Goal: Information Seeking & Learning: Learn about a topic

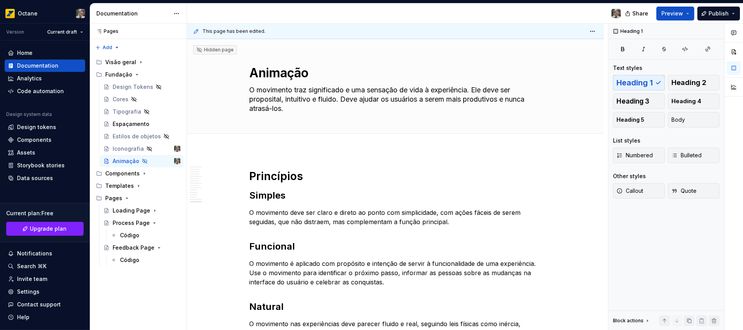
scroll to position [2115, 0]
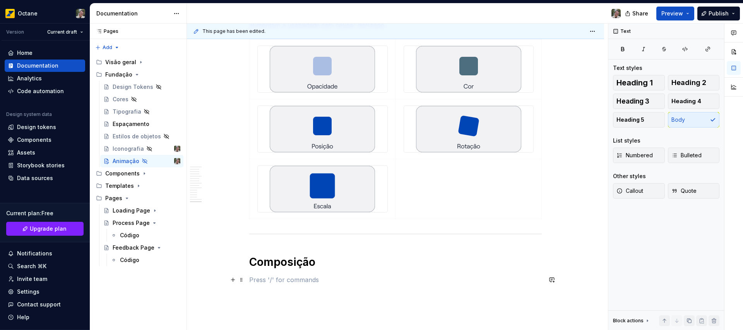
click at [290, 282] on p at bounding box center [395, 279] width 292 height 9
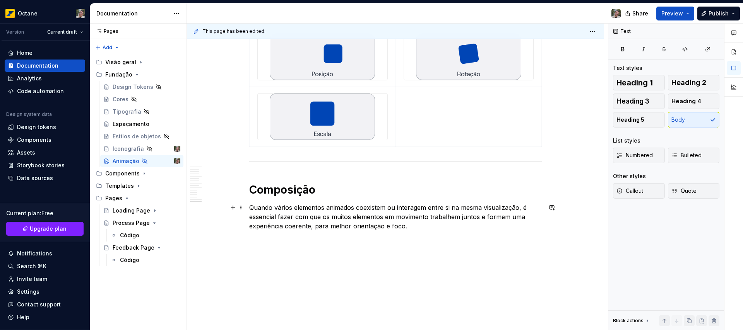
scroll to position [2196, 0]
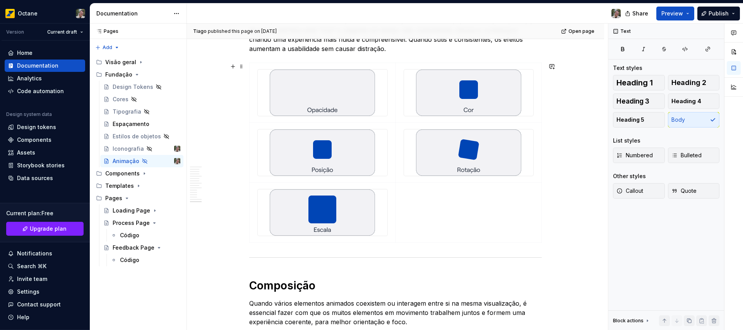
scroll to position [2110, 0]
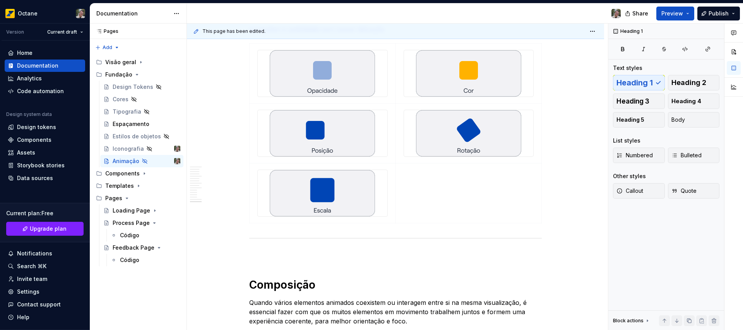
scroll to position [2229, 0]
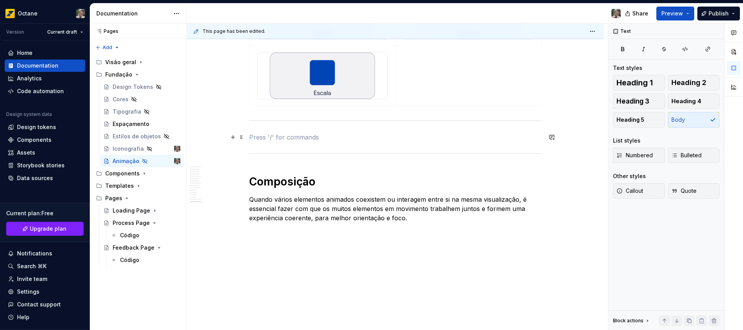
click at [266, 137] on p at bounding box center [395, 137] width 292 height 9
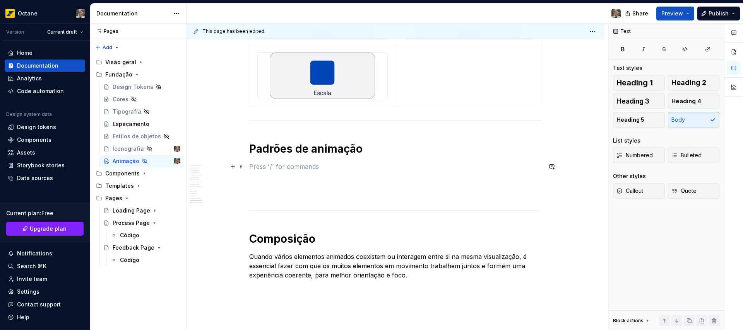
click at [327, 170] on p at bounding box center [395, 166] width 292 height 9
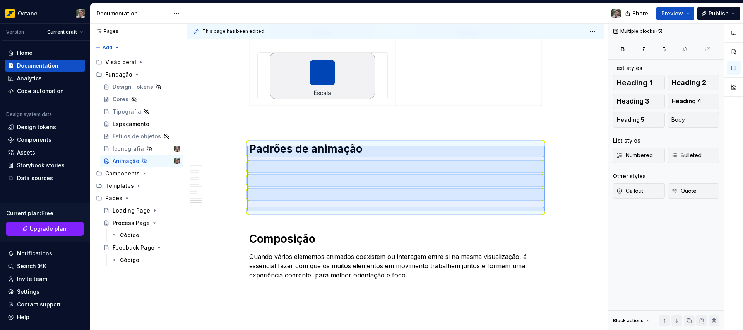
drag, startPoint x: 247, startPoint y: 146, endPoint x: 545, endPoint y: 212, distance: 305.0
click at [545, 212] on div "This page has been edited. Hidden page Animação O movimento traz significado e …" at bounding box center [397, 177] width 421 height 307
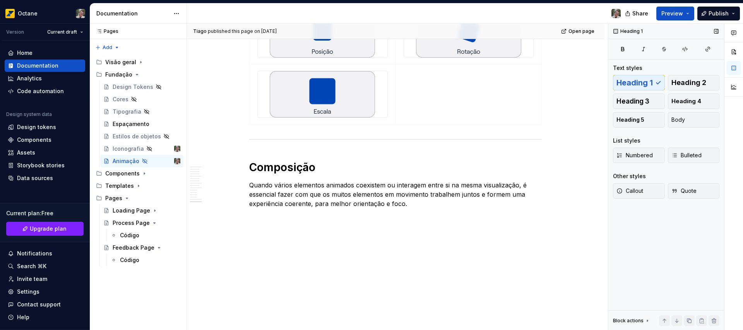
scroll to position [2210, 0]
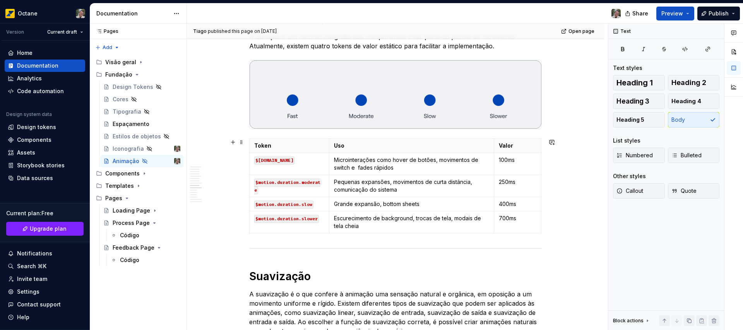
scroll to position [1003, 0]
type textarea "*"
